Goal: Find specific page/section: Find specific page/section

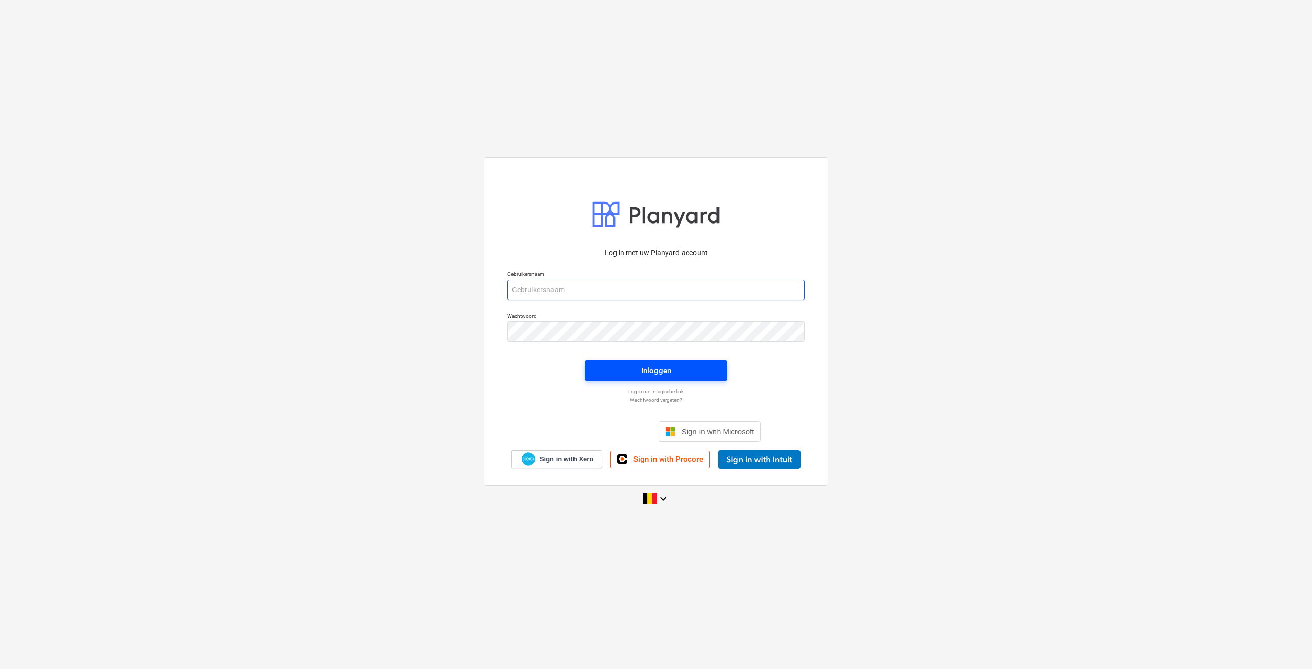
type input "[EMAIL_ADDRESS][DOMAIN_NAME]"
click at [654, 364] on div "Inloggen" at bounding box center [656, 370] width 30 height 13
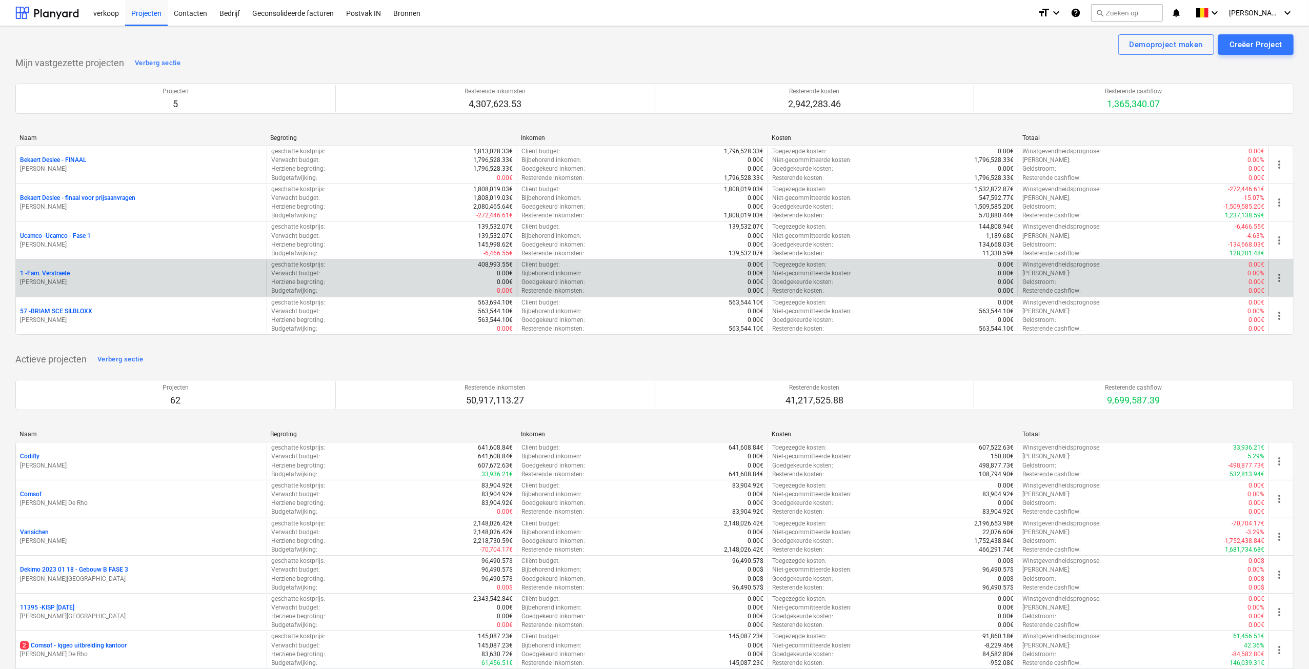
click at [70, 271] on p "1 - Fam. Verstraete" at bounding box center [45, 273] width 50 height 9
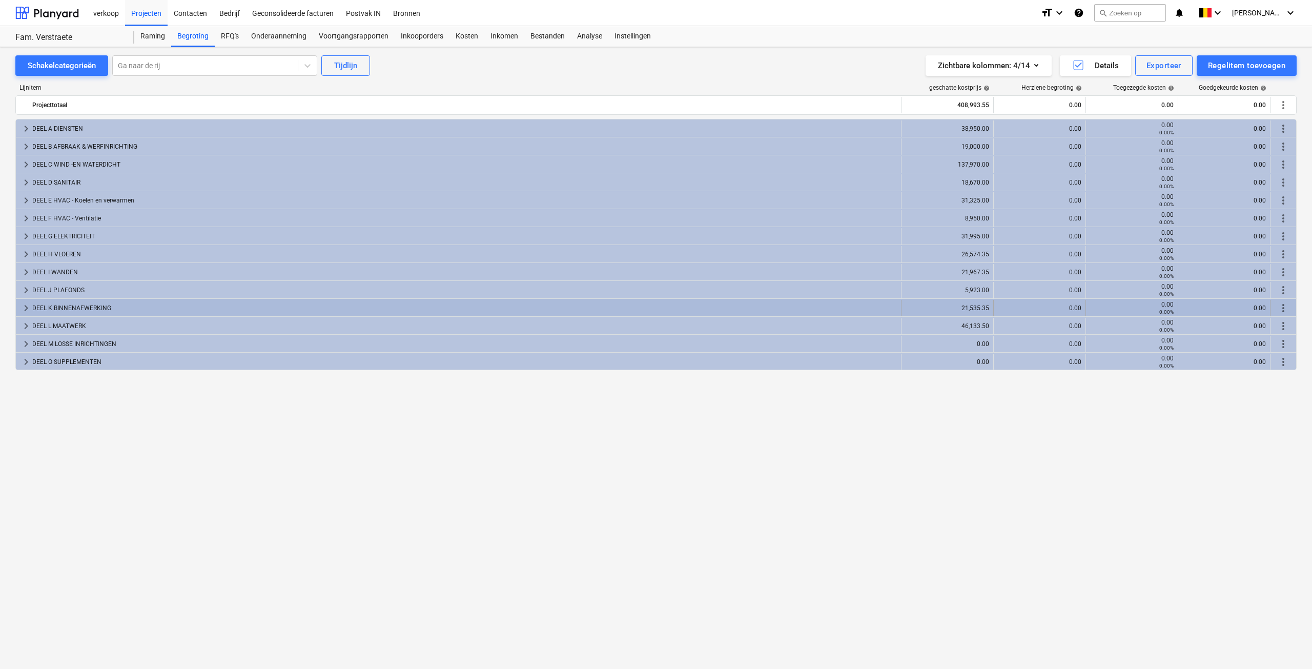
click at [23, 307] on span "keyboard_arrow_right" at bounding box center [26, 308] width 12 height 12
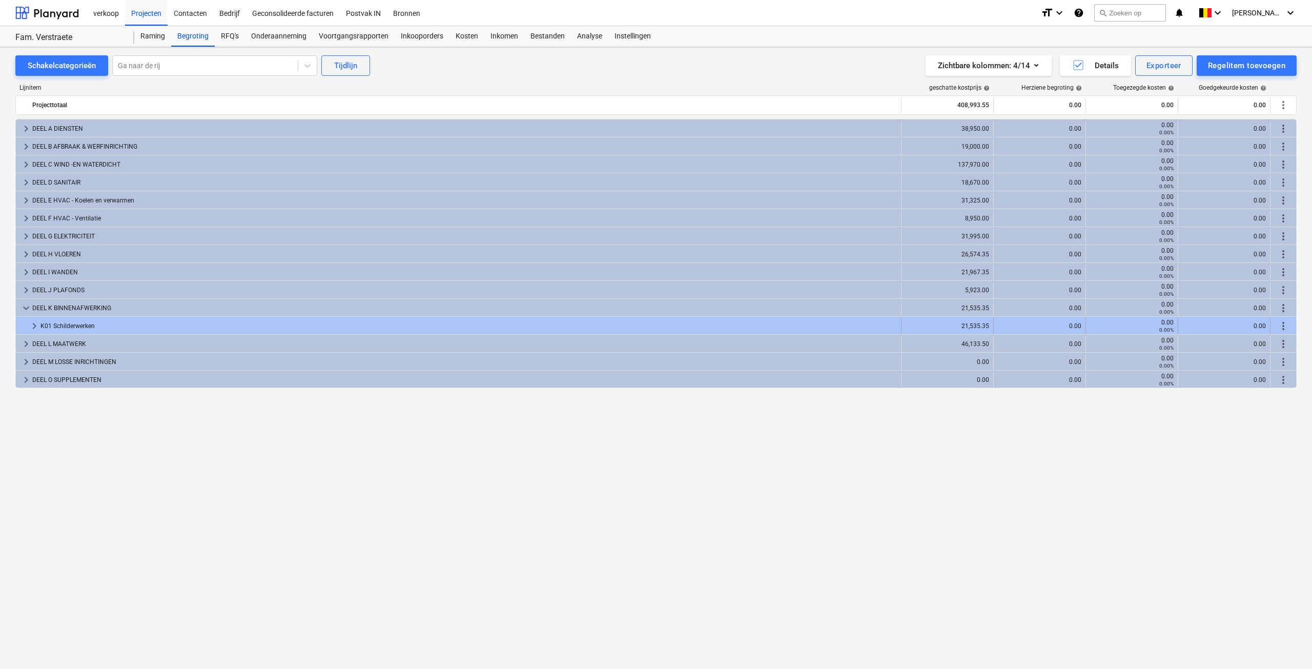
click at [31, 329] on span "keyboard_arrow_right" at bounding box center [34, 326] width 12 height 12
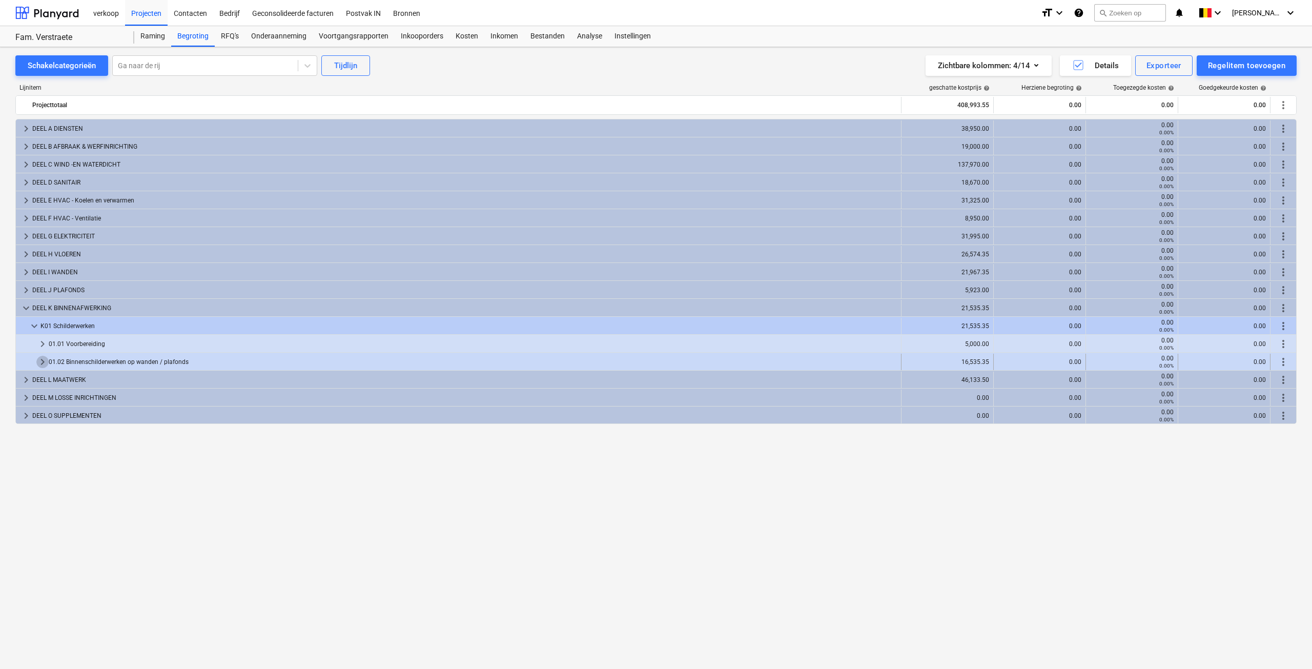
click at [43, 360] on span "keyboard_arrow_right" at bounding box center [42, 362] width 12 height 12
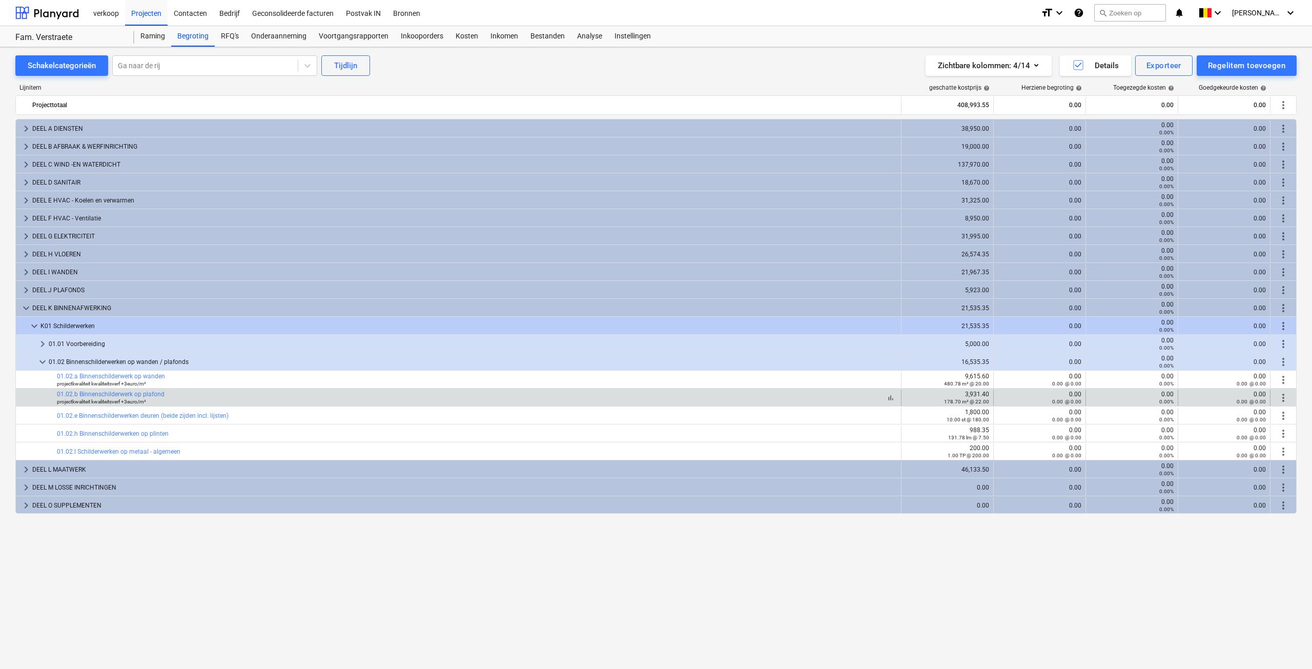
click at [68, 399] on small "projectkwaliteit kwaliteitsverf +3euro/m²" at bounding box center [101, 402] width 89 height 6
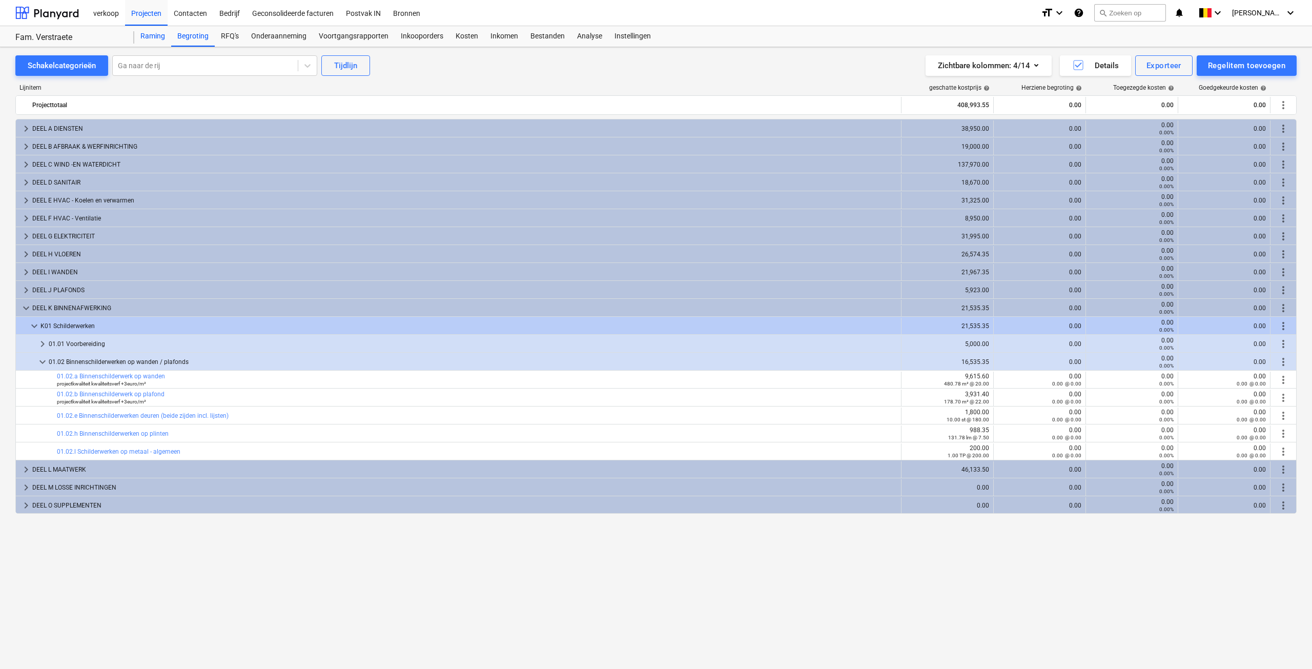
click at [153, 36] on div "Raming" at bounding box center [152, 36] width 37 height 21
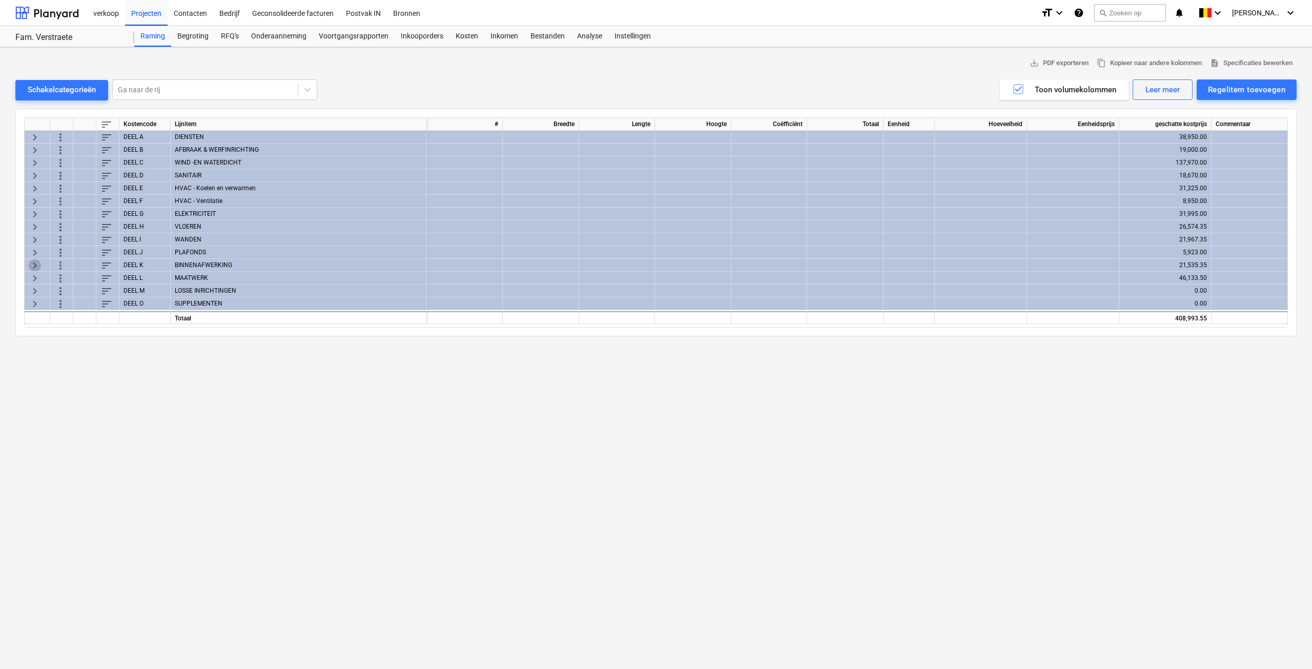
click at [34, 262] on span "keyboard_arrow_right" at bounding box center [35, 265] width 12 height 12
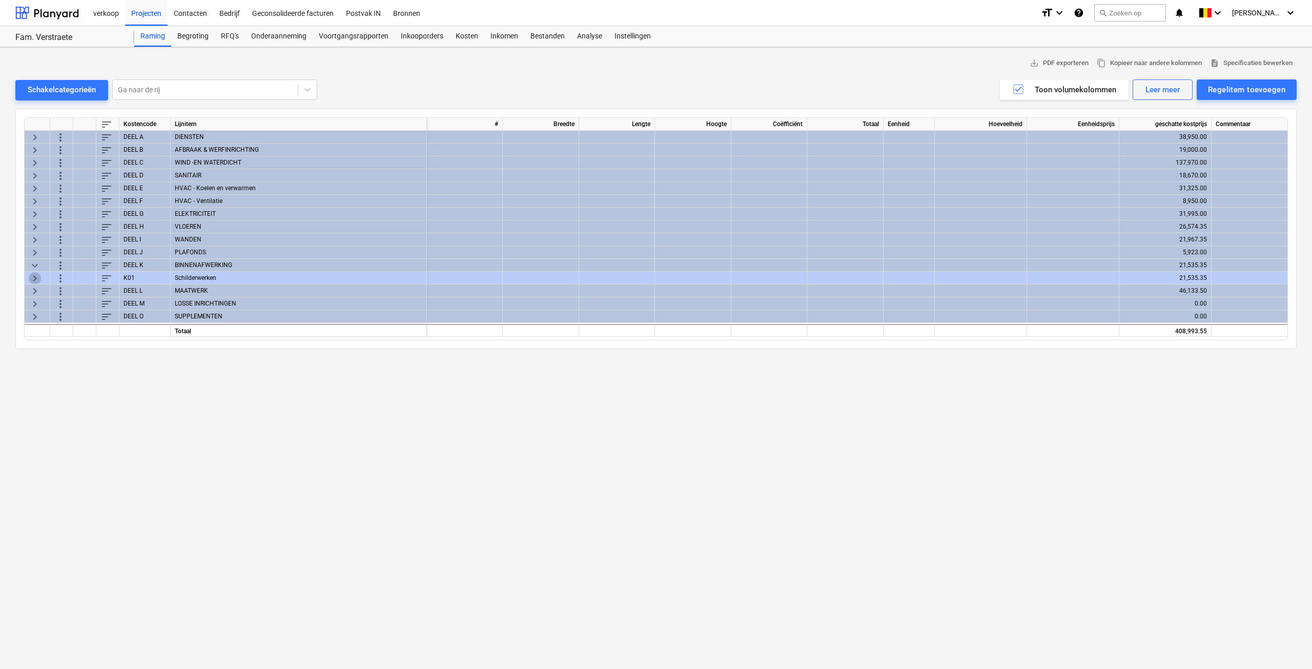
click at [38, 276] on span "keyboard_arrow_right" at bounding box center [35, 278] width 12 height 12
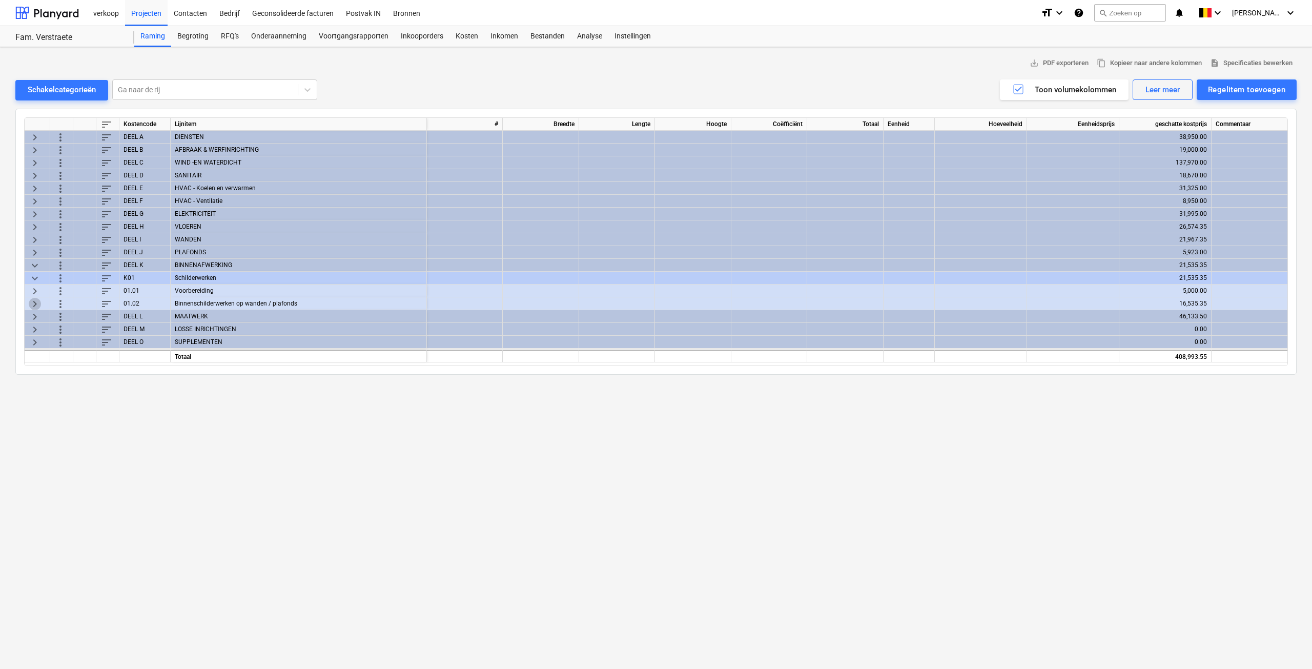
click at [38, 301] on span "keyboard_arrow_right" at bounding box center [35, 303] width 12 height 12
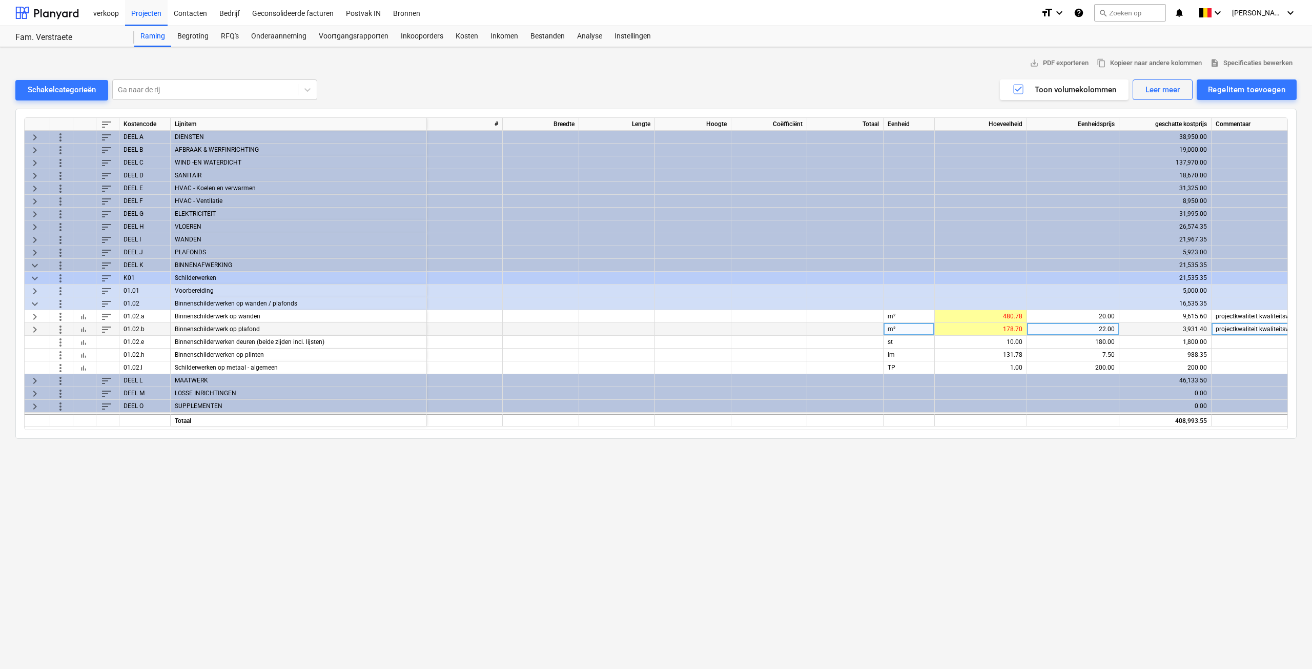
click at [32, 330] on span "keyboard_arrow_right" at bounding box center [35, 329] width 12 height 12
